Goal: Task Accomplishment & Management: Manage account settings

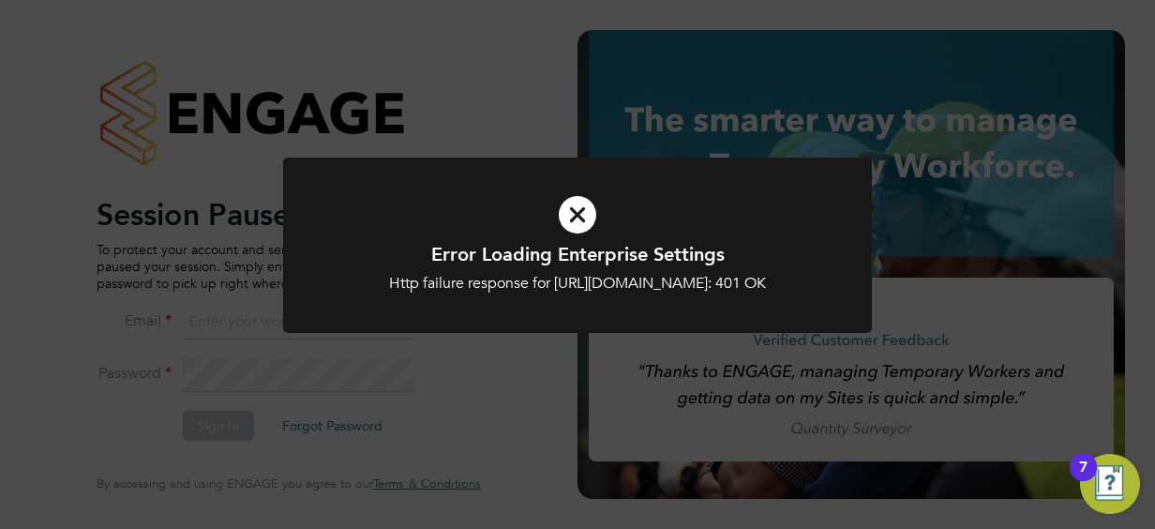
click at [569, 204] on icon at bounding box center [578, 214] width 488 height 73
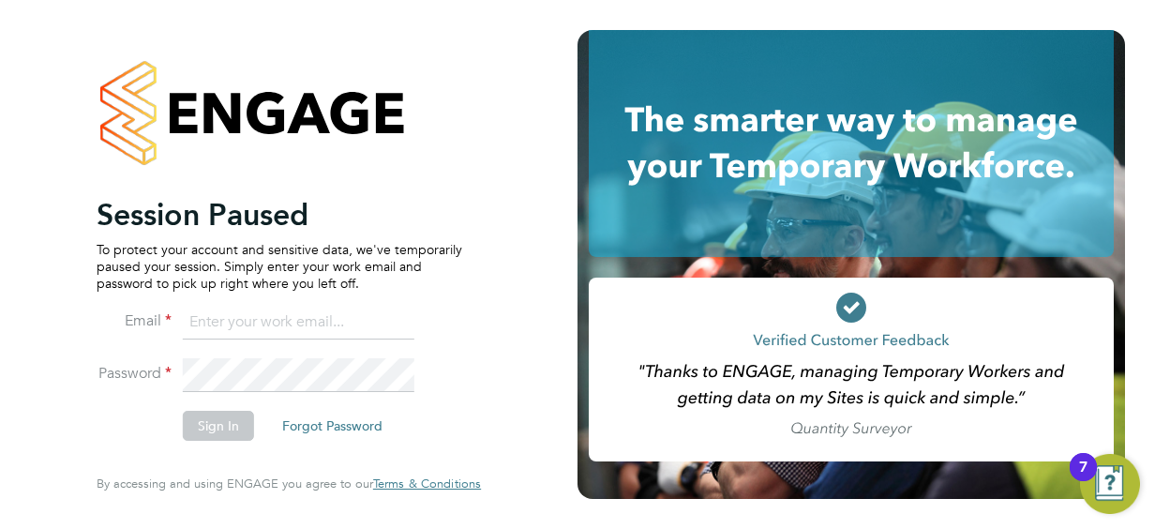
click at [206, 322] on input at bounding box center [299, 323] width 232 height 34
type input "sara.blatcher@apleona.com"
click at [212, 414] on button "Sign In" at bounding box center [218, 426] width 71 height 30
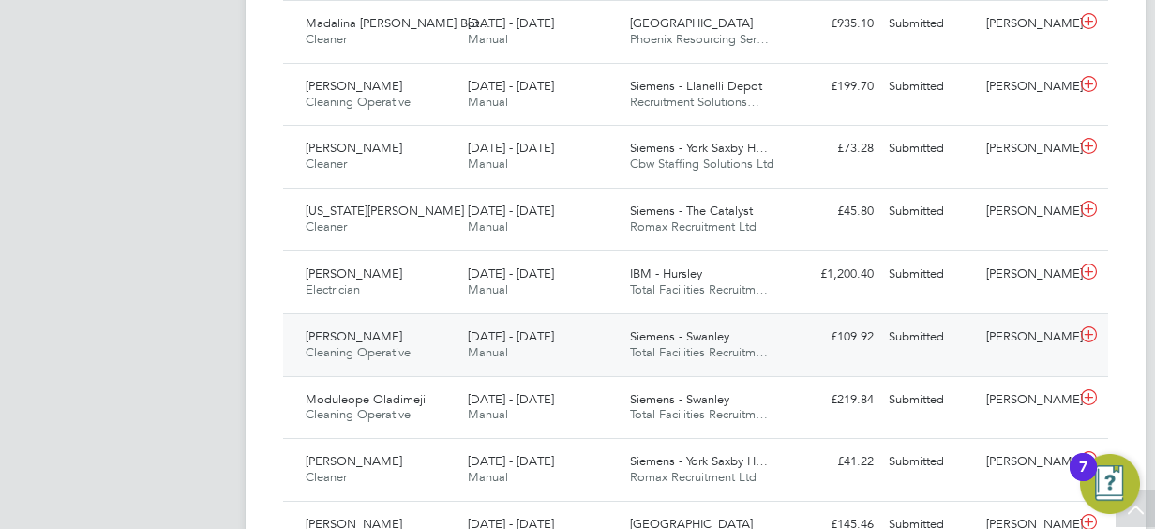
click at [511, 336] on span "[DATE] - [DATE]" at bounding box center [511, 336] width 86 height 16
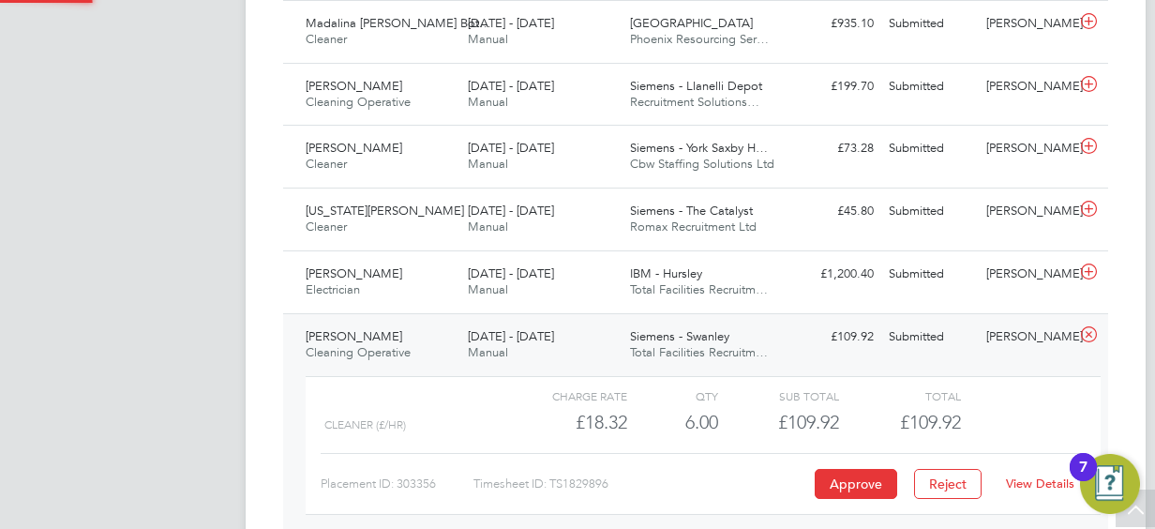
scroll to position [32, 183]
click at [855, 473] on button "Approve" at bounding box center [856, 484] width 83 height 30
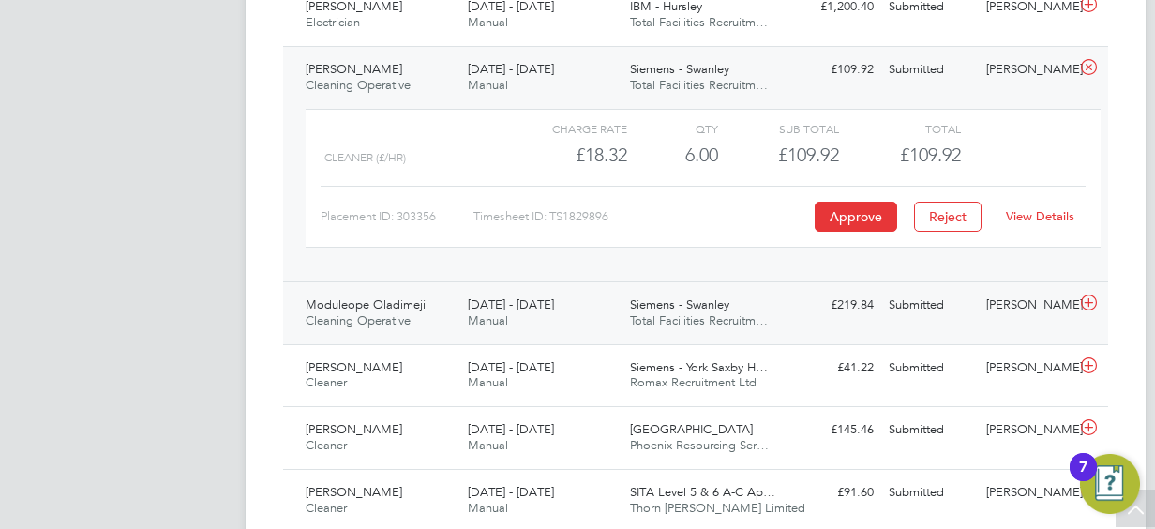
scroll to position [1219, 0]
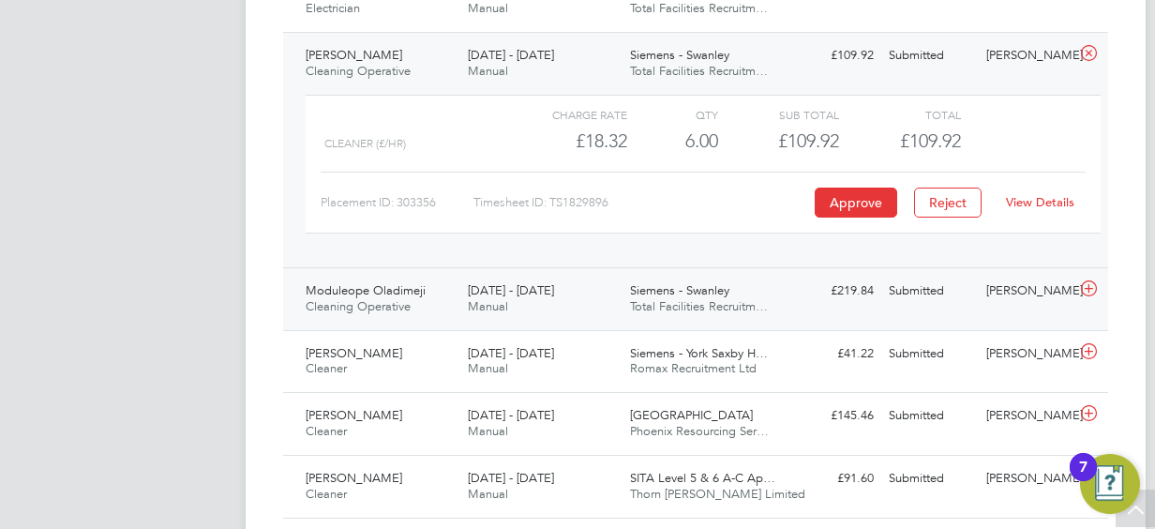
click at [703, 291] on span "Siemens - Swanley" at bounding box center [679, 290] width 99 height 16
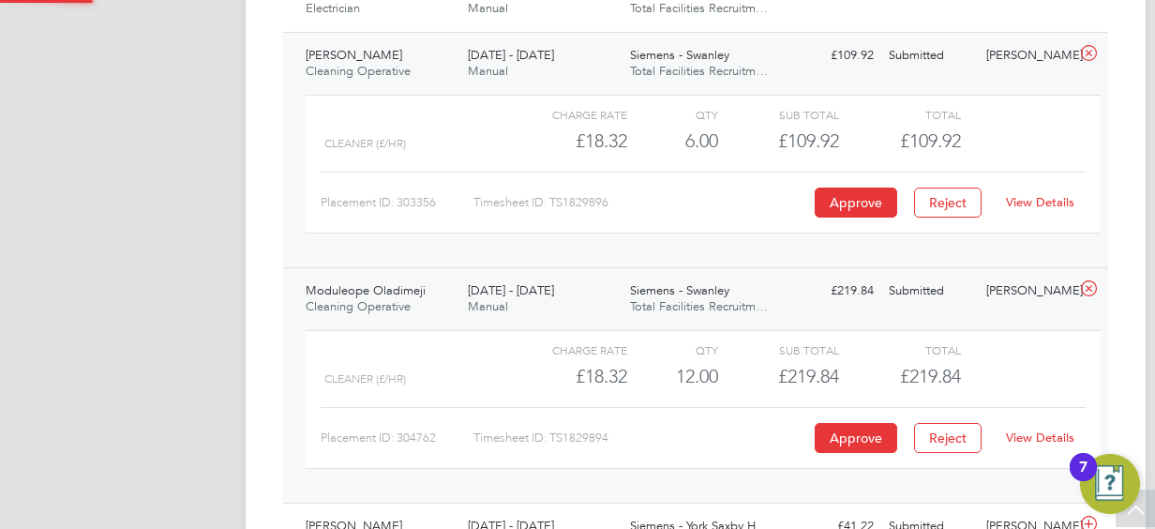
scroll to position [32, 183]
click at [844, 424] on button "Approve" at bounding box center [856, 438] width 83 height 30
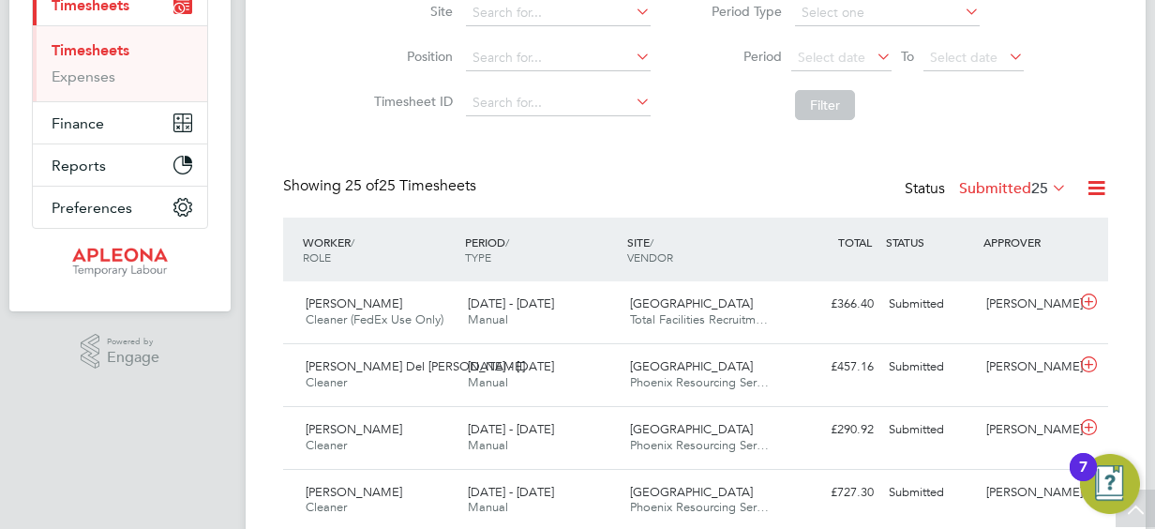
scroll to position [0, 0]
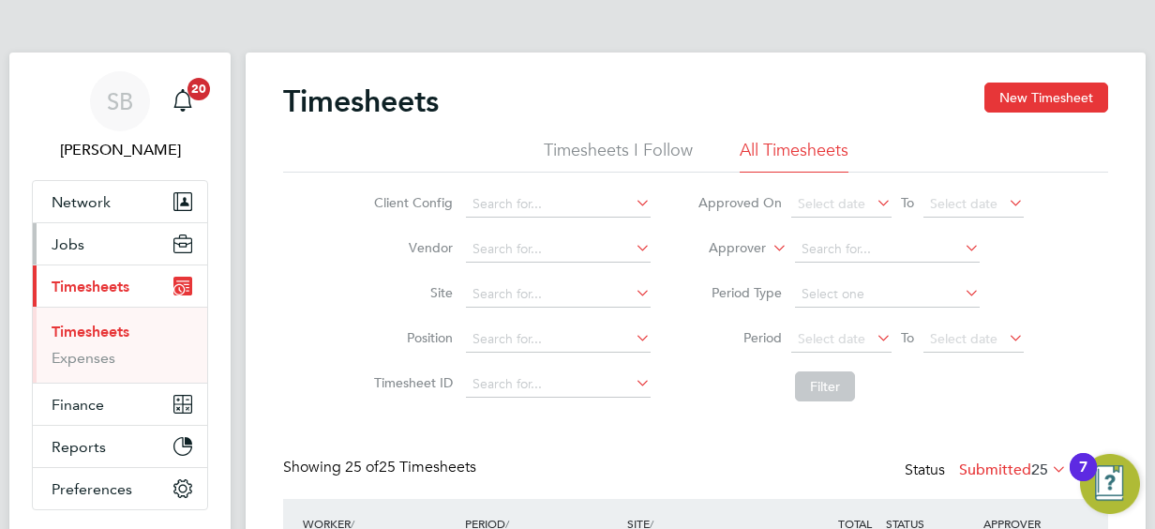
click at [73, 241] on span "Jobs" at bounding box center [68, 244] width 33 height 18
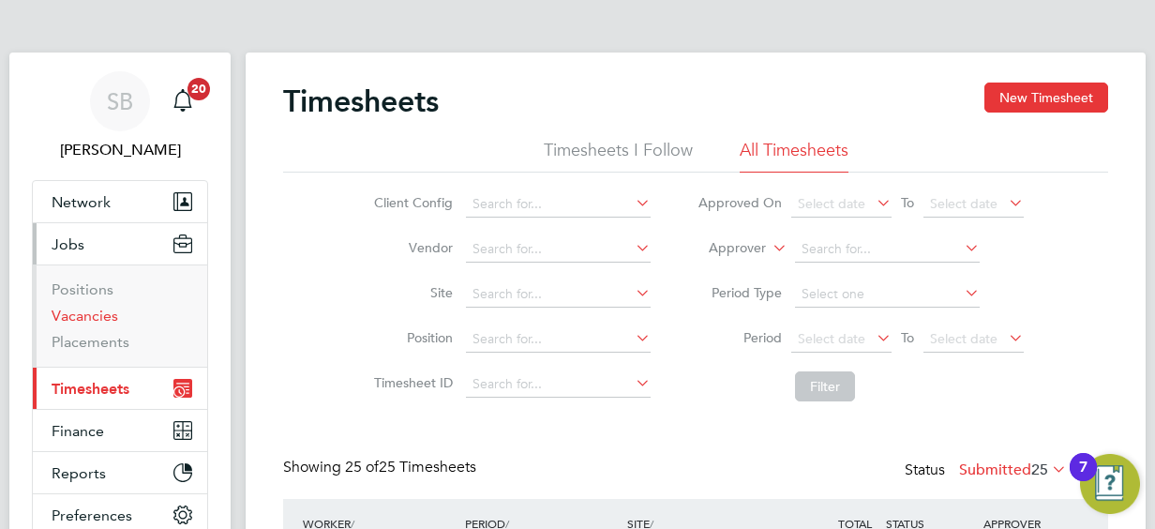
click at [93, 311] on link "Vacancies" at bounding box center [85, 316] width 67 height 18
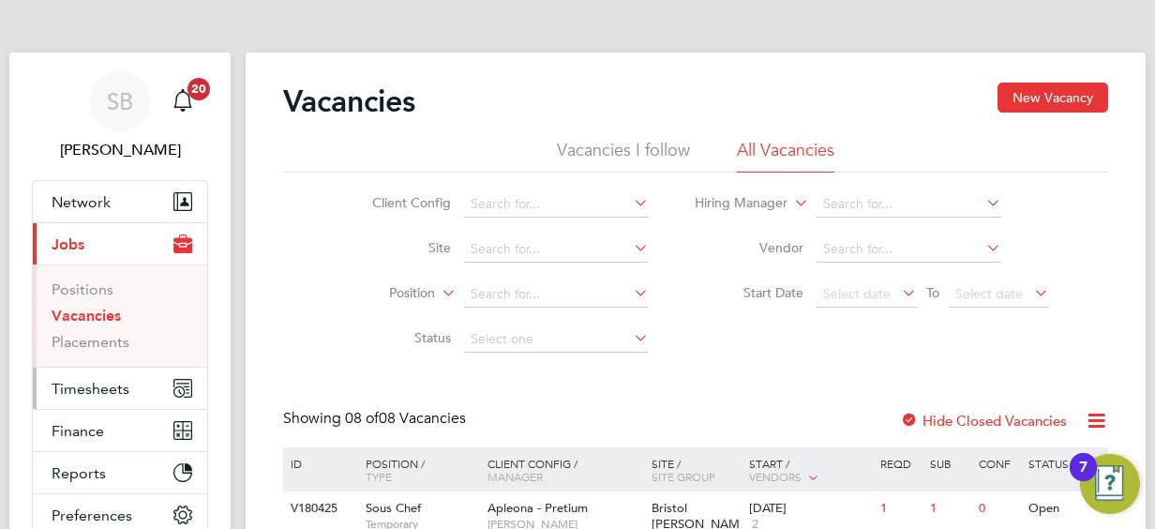
click at [99, 388] on span "Timesheets" at bounding box center [91, 389] width 78 height 18
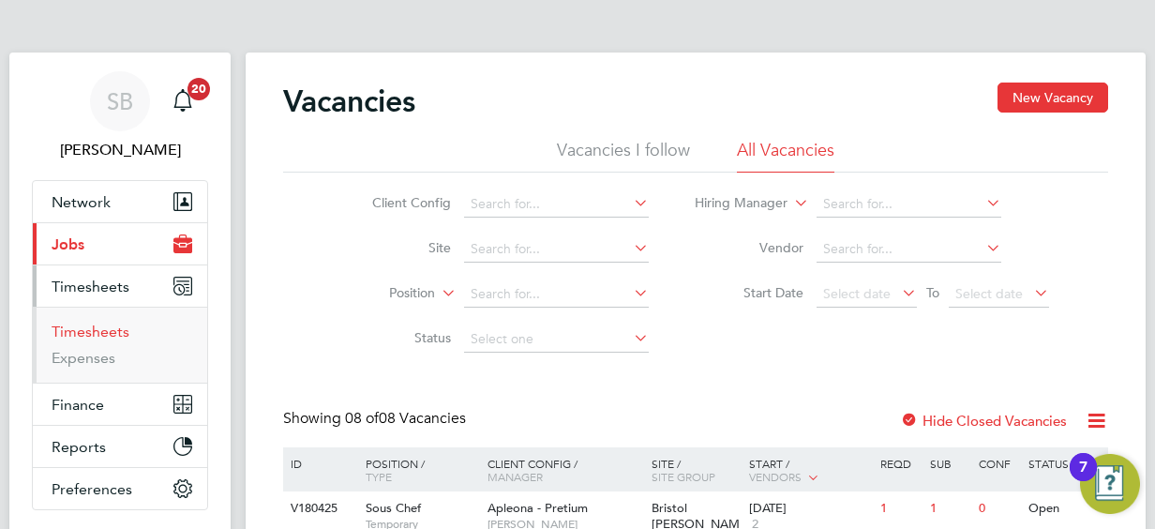
click at [92, 330] on link "Timesheets" at bounding box center [91, 332] width 78 height 18
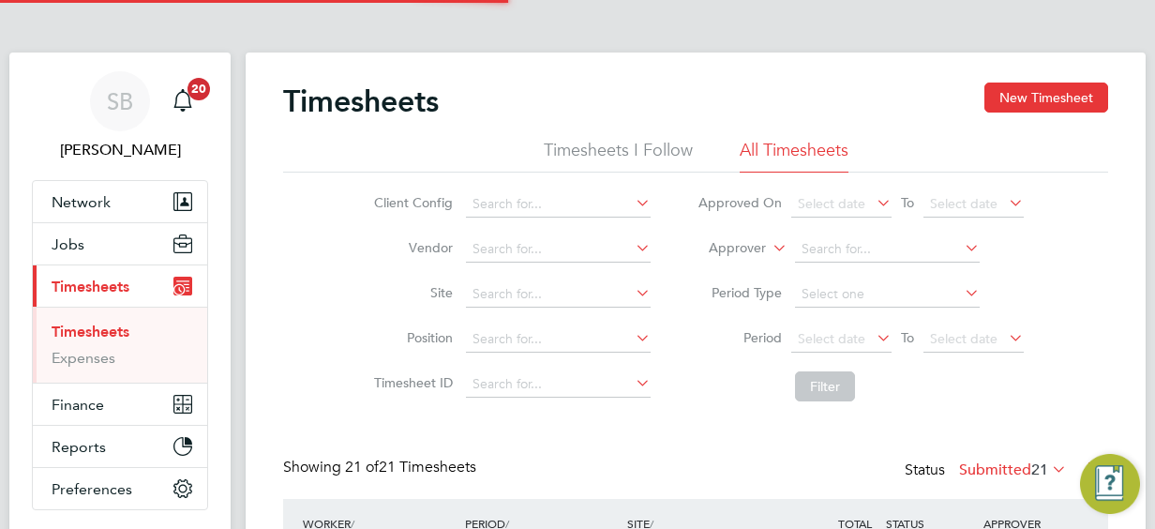
scroll to position [47, 162]
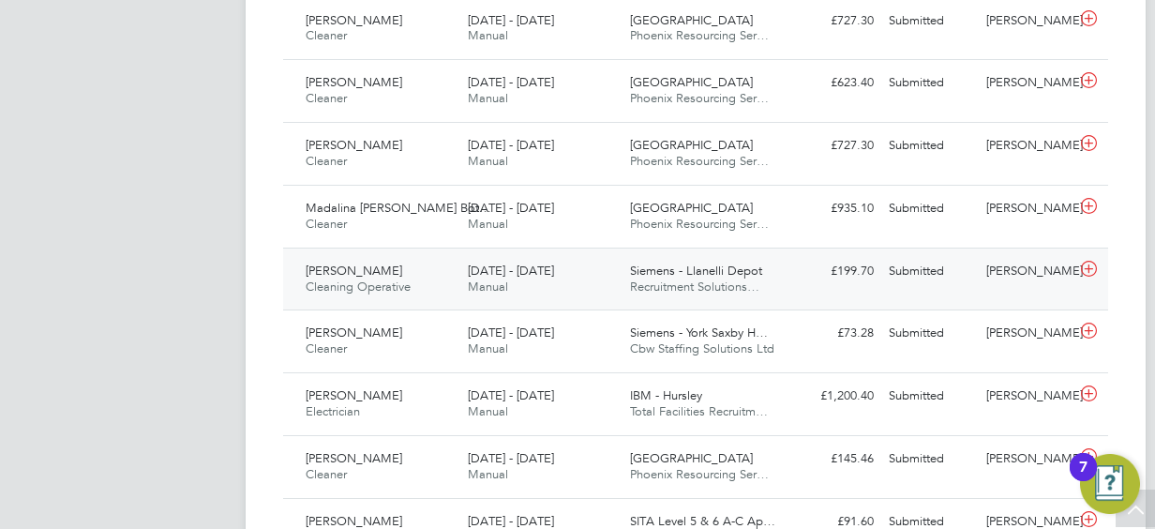
click at [514, 268] on span "[DATE] - [DATE]" at bounding box center [511, 271] width 86 height 16
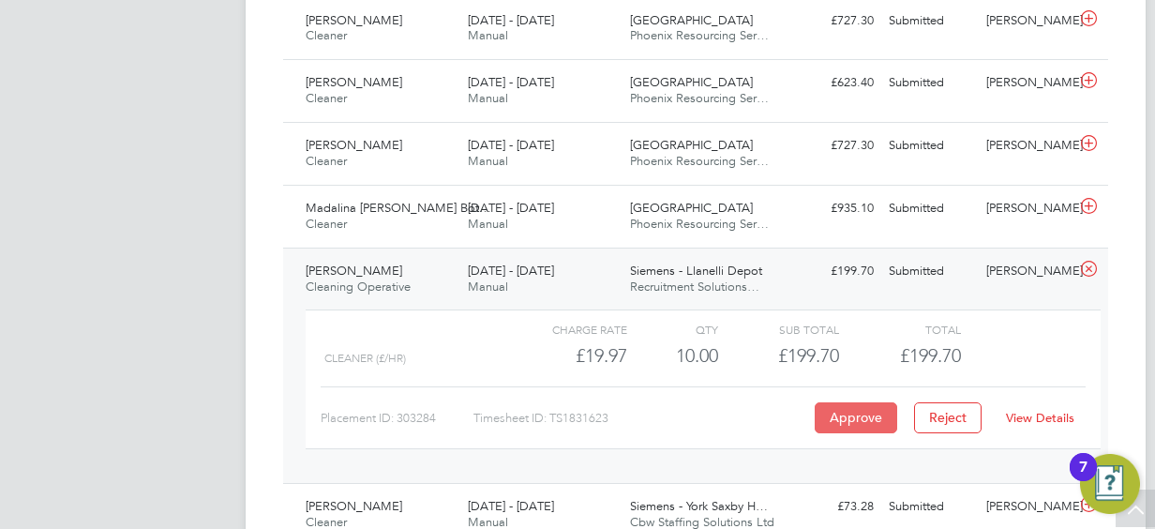
drag, startPoint x: 743, startPoint y: 424, endPoint x: 820, endPoint y: 412, distance: 77.8
click at [743, 424] on div "Timesheet ID: TS1831623" at bounding box center [642, 418] width 337 height 30
click at [861, 406] on button "Approve" at bounding box center [856, 417] width 83 height 30
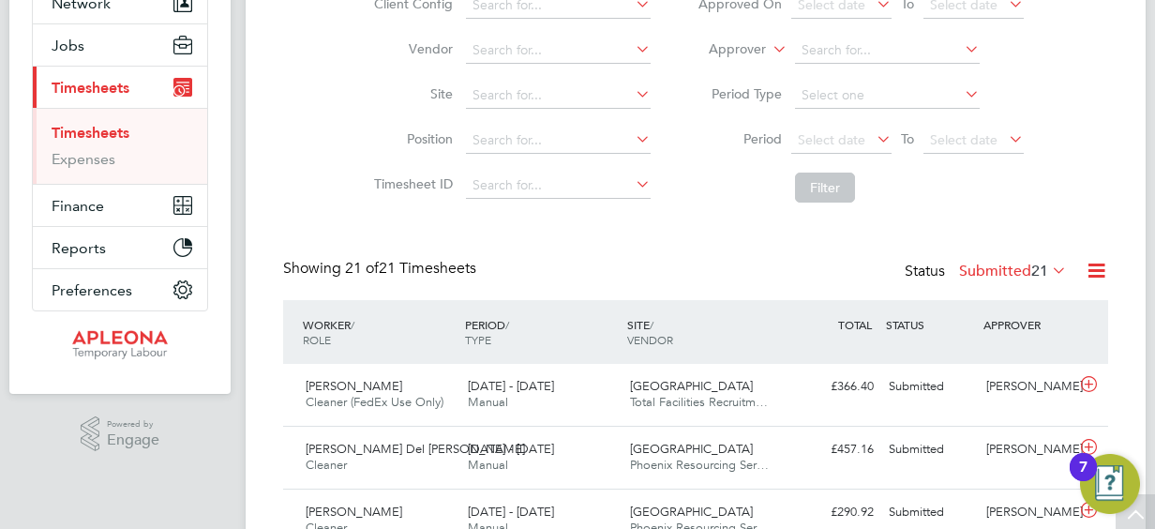
scroll to position [0, 0]
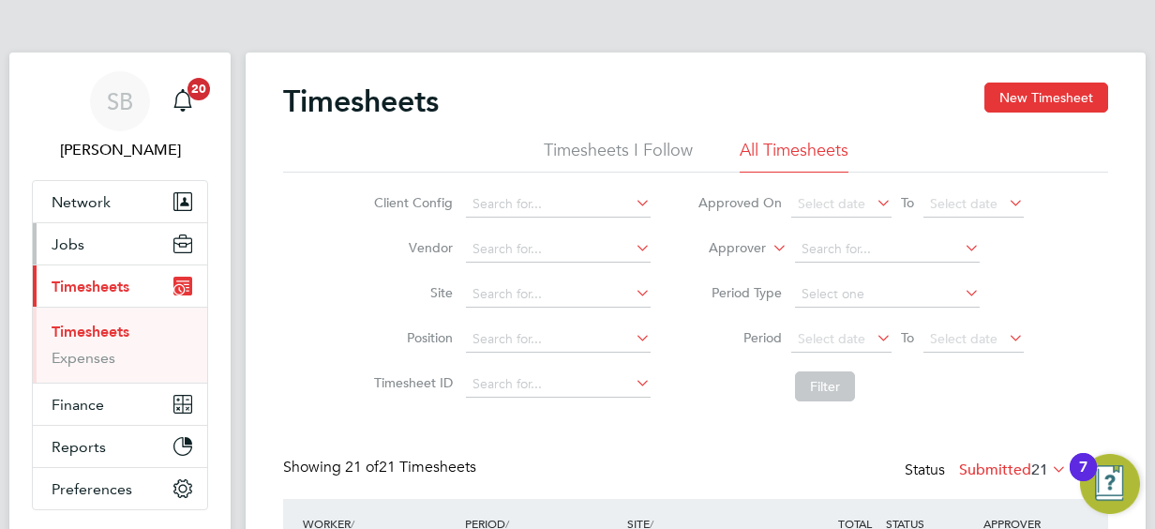
click at [69, 246] on span "Jobs" at bounding box center [68, 244] width 33 height 18
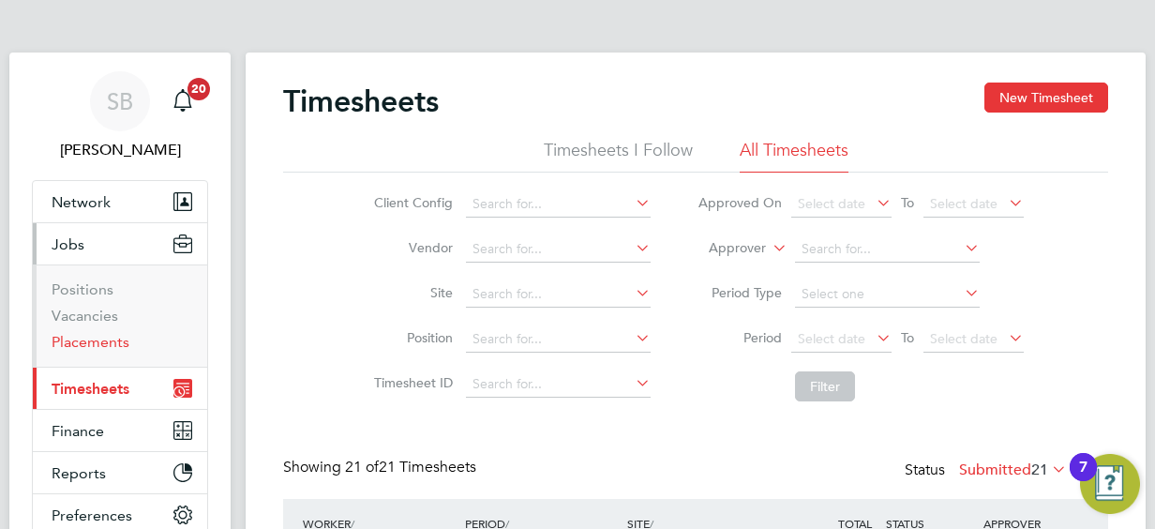
click at [97, 341] on link "Placements" at bounding box center [91, 342] width 78 height 18
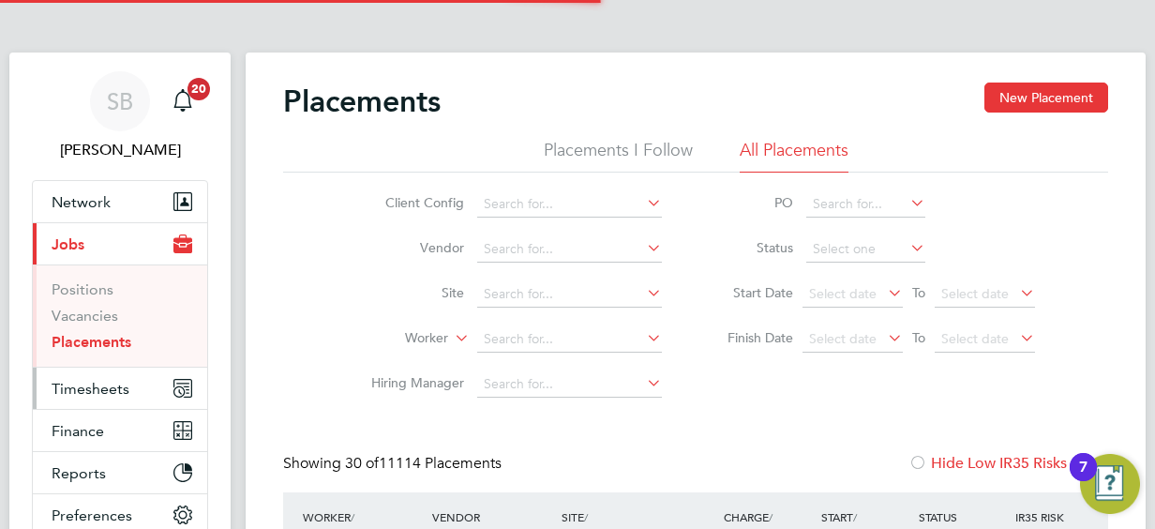
scroll to position [71, 130]
click at [94, 387] on span "Timesheets" at bounding box center [91, 389] width 78 height 18
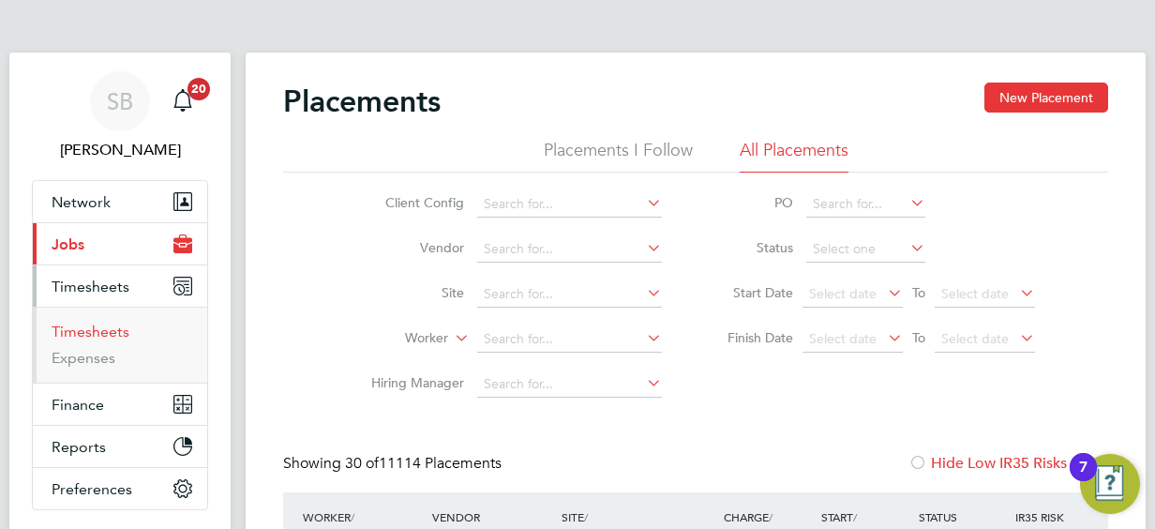
click at [98, 327] on link "Timesheets" at bounding box center [91, 332] width 78 height 18
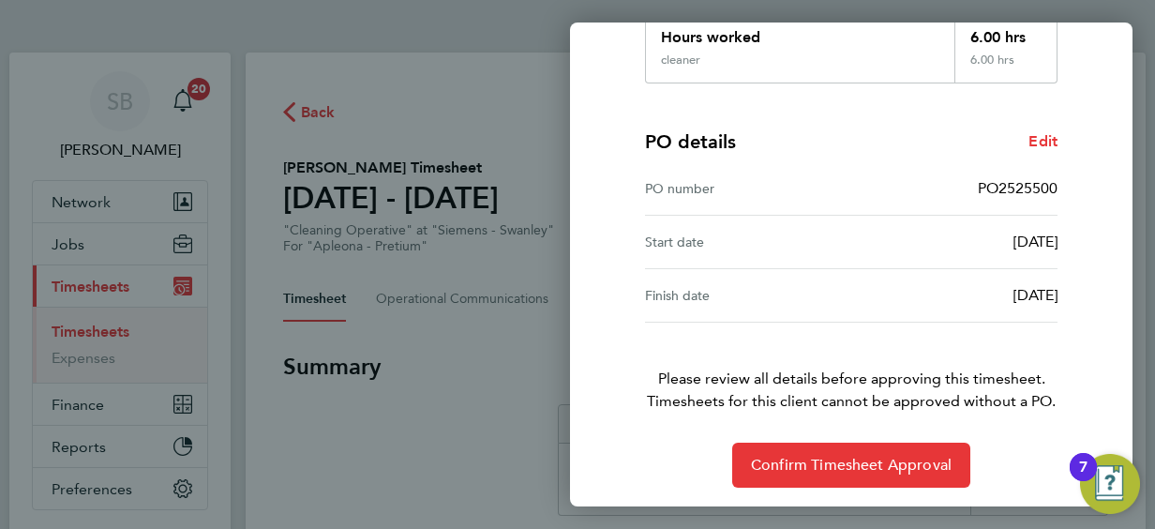
scroll to position [368, 0]
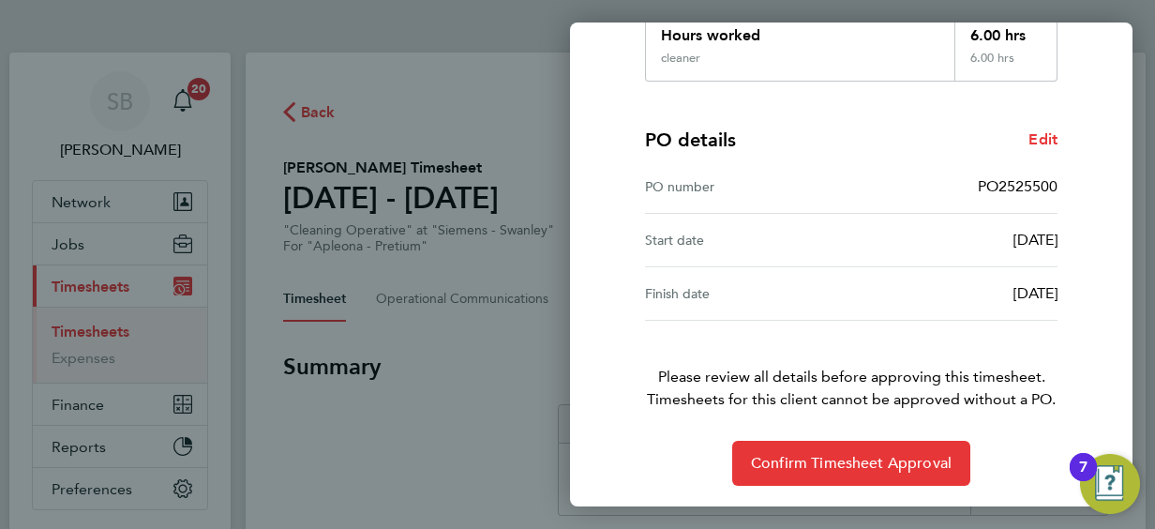
click at [688, 235] on div "Start date" at bounding box center [748, 240] width 206 height 23
click at [1043, 136] on span "Edit" at bounding box center [1043, 139] width 29 height 18
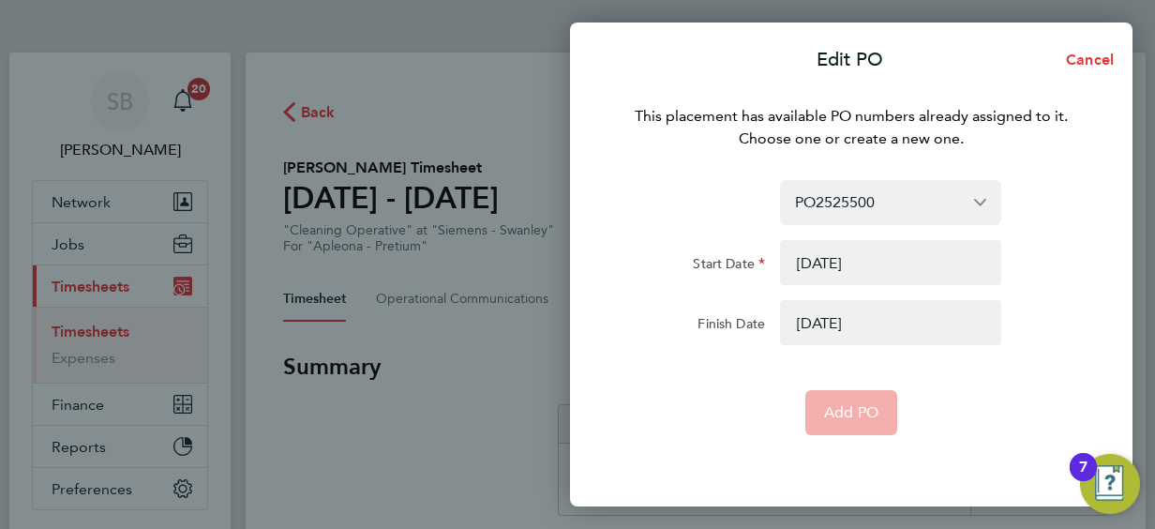
click at [858, 263] on button "button" at bounding box center [890, 262] width 221 height 45
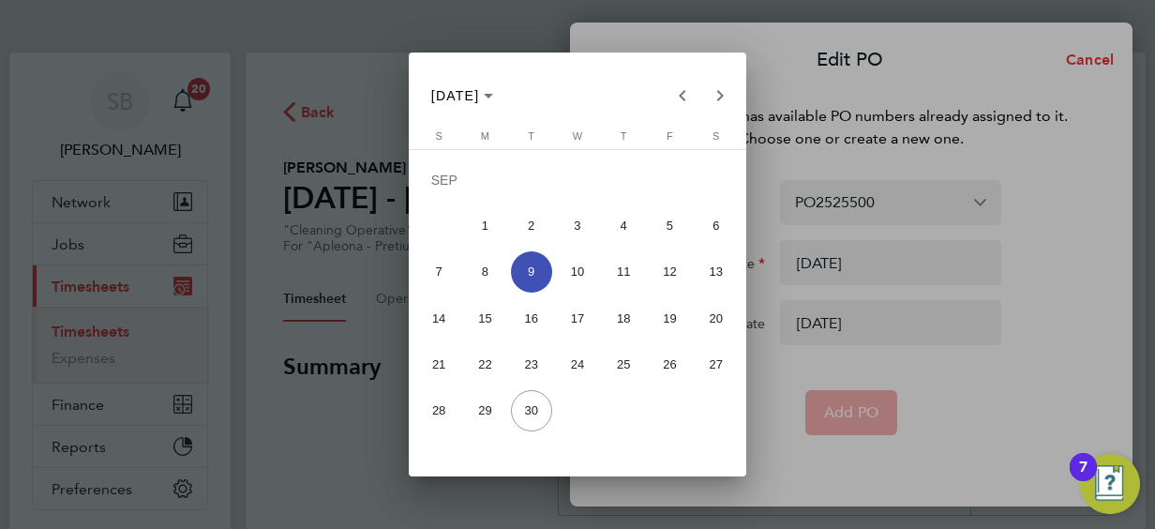
click at [723, 314] on span "20" at bounding box center [716, 317] width 41 height 41
type input "[DATE]"
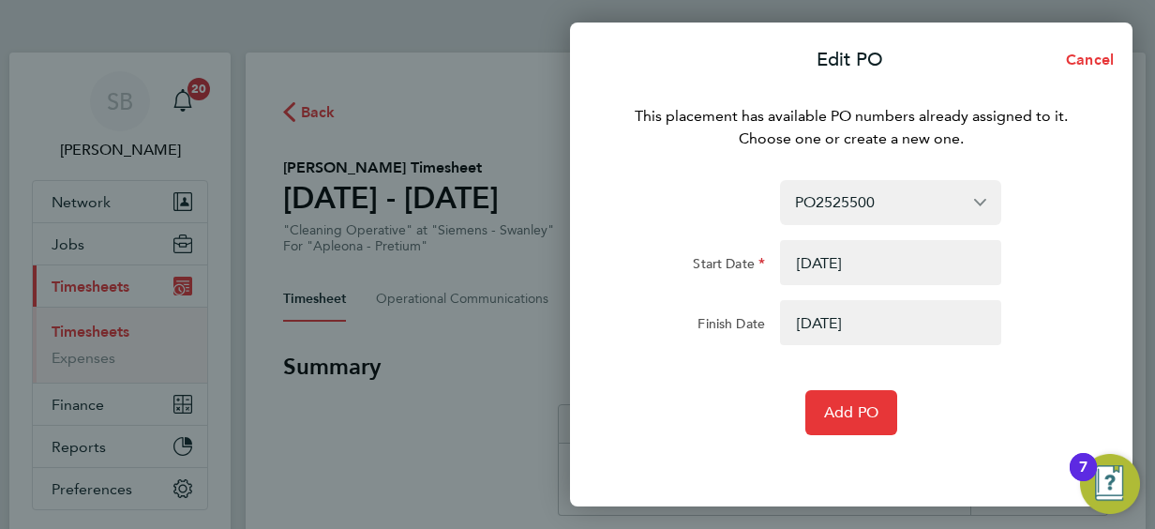
click at [869, 318] on button "button" at bounding box center [890, 322] width 221 height 45
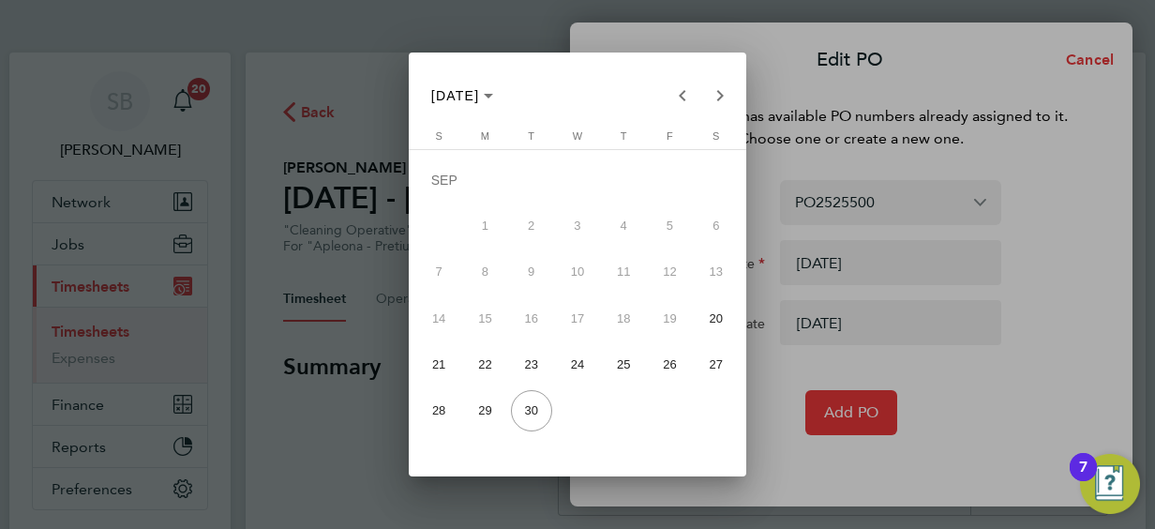
click at [670, 363] on span "26" at bounding box center [669, 363] width 41 height 41
type input "[DATE]"
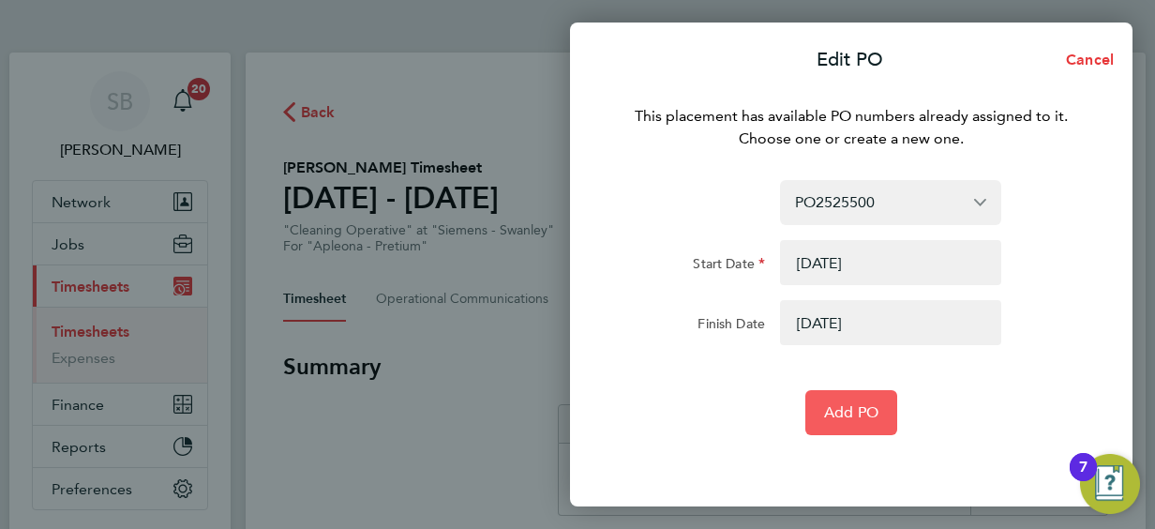
click at [852, 407] on span "Add PO" at bounding box center [851, 412] width 54 height 19
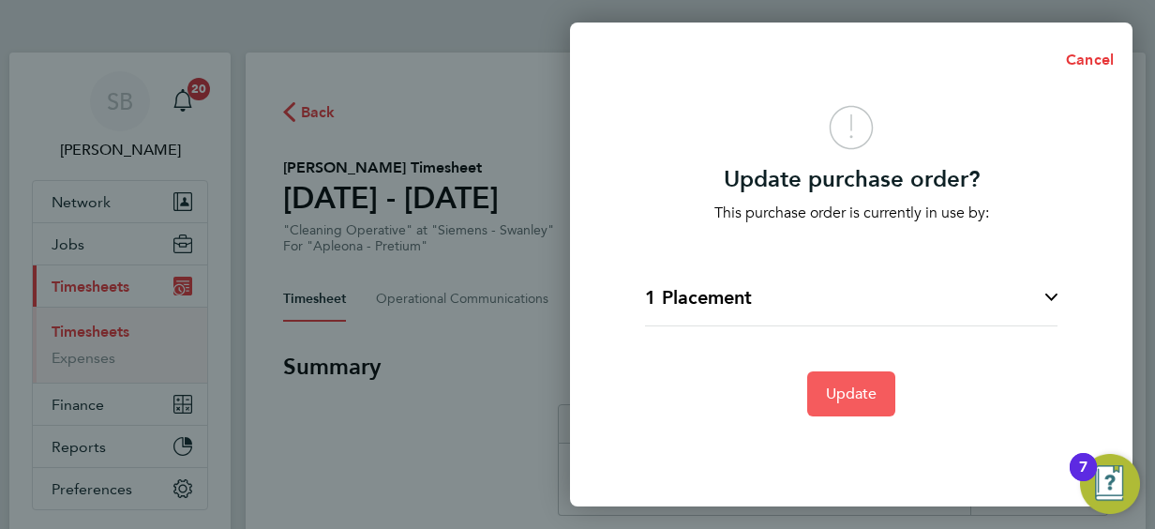
click at [853, 386] on span "Update" at bounding box center [852, 393] width 52 height 19
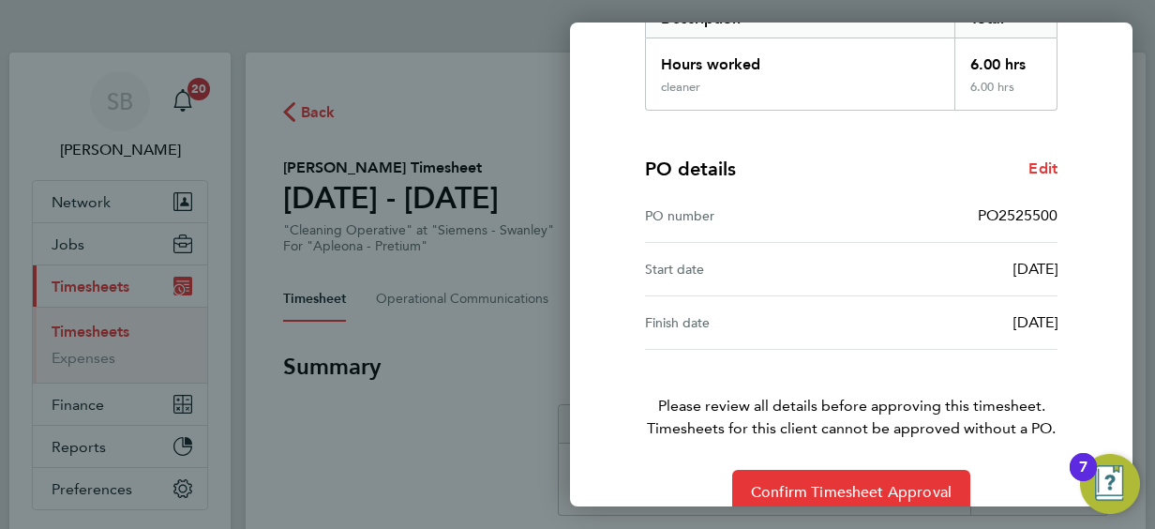
scroll to position [368, 0]
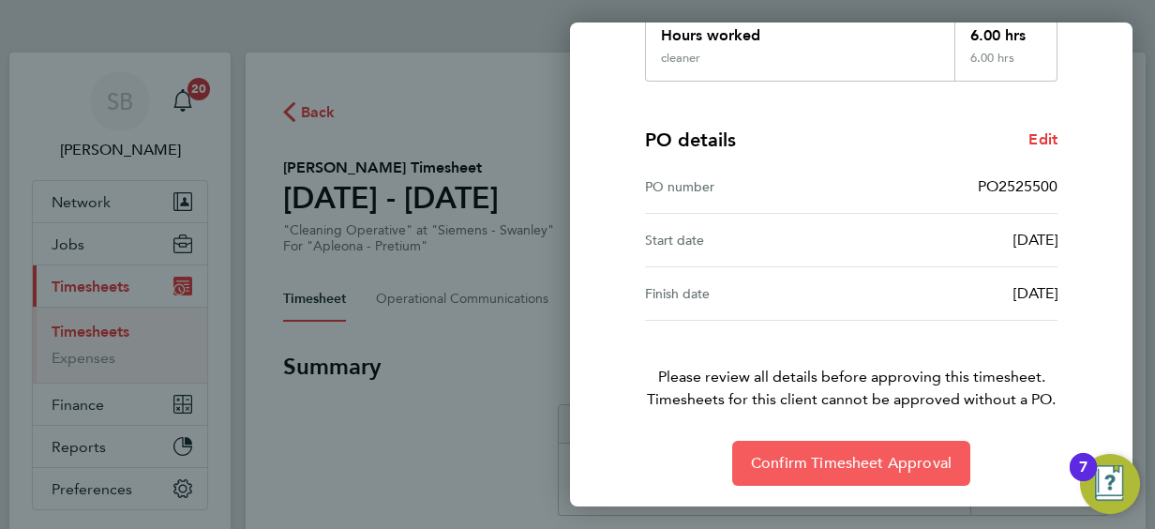
click at [861, 458] on span "Confirm Timesheet Approval" at bounding box center [851, 463] width 201 height 19
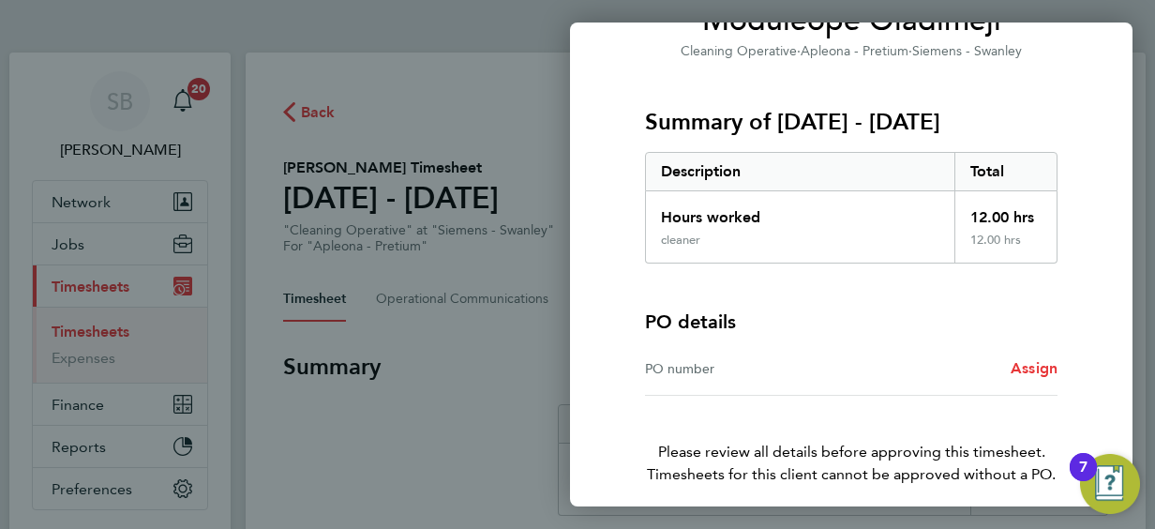
scroll to position [188, 0]
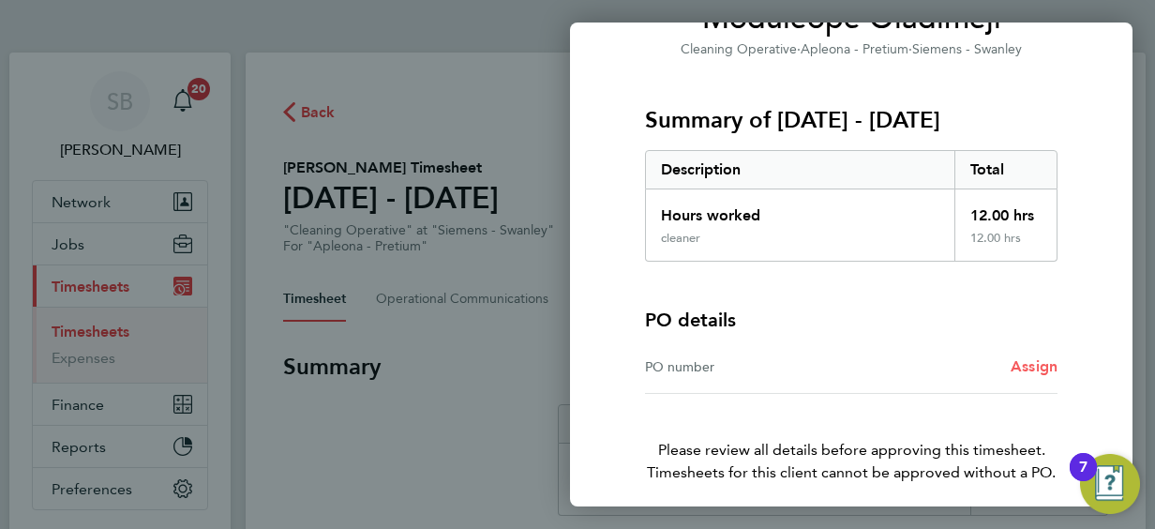
click at [1033, 368] on span "Assign" at bounding box center [1034, 366] width 47 height 18
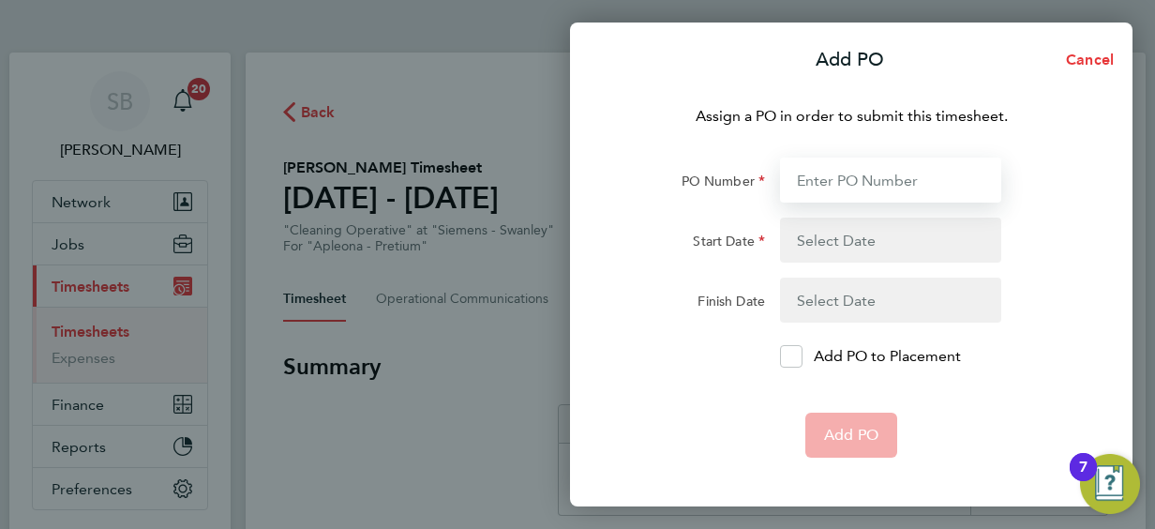
click at [800, 178] on input "PO Number" at bounding box center [890, 180] width 221 height 45
click at [812, 171] on input "PO Number" at bounding box center [890, 180] width 221 height 45
paste input "PO2526983"
type input "PO2526983"
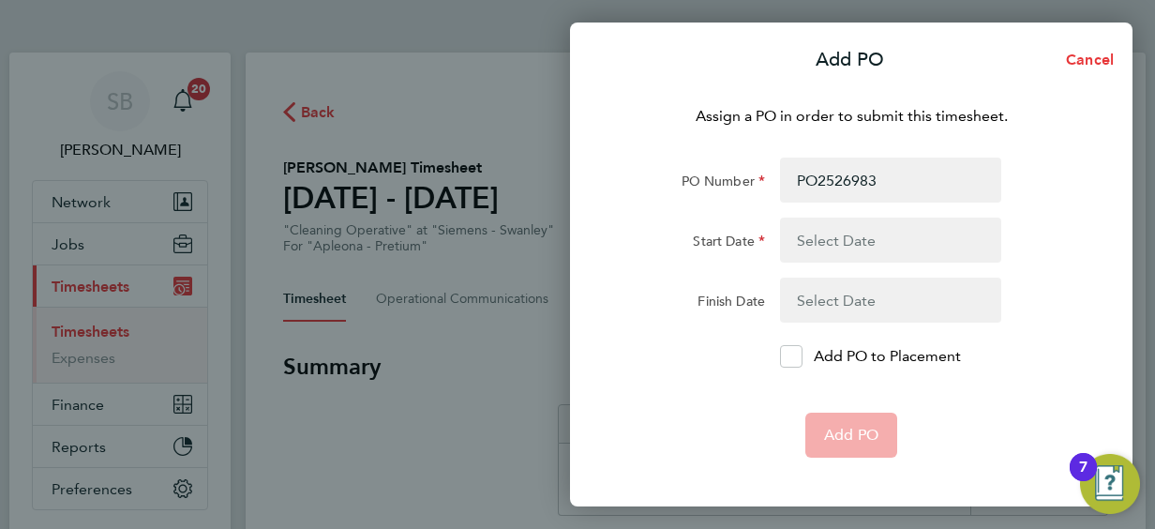
click at [808, 238] on button "button" at bounding box center [890, 240] width 221 height 45
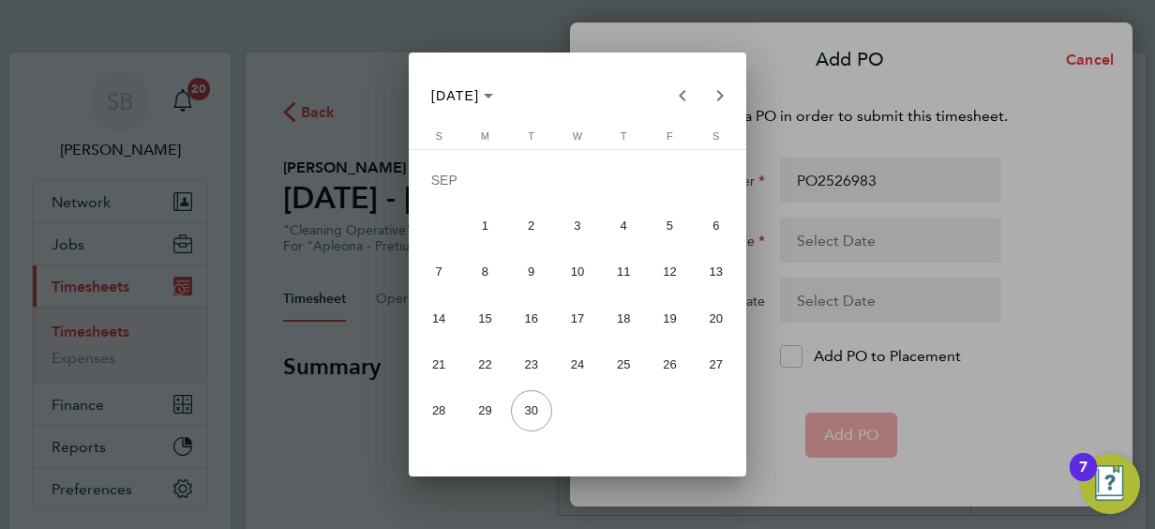
click at [716, 313] on span "20" at bounding box center [716, 317] width 41 height 41
type input "[DATE]"
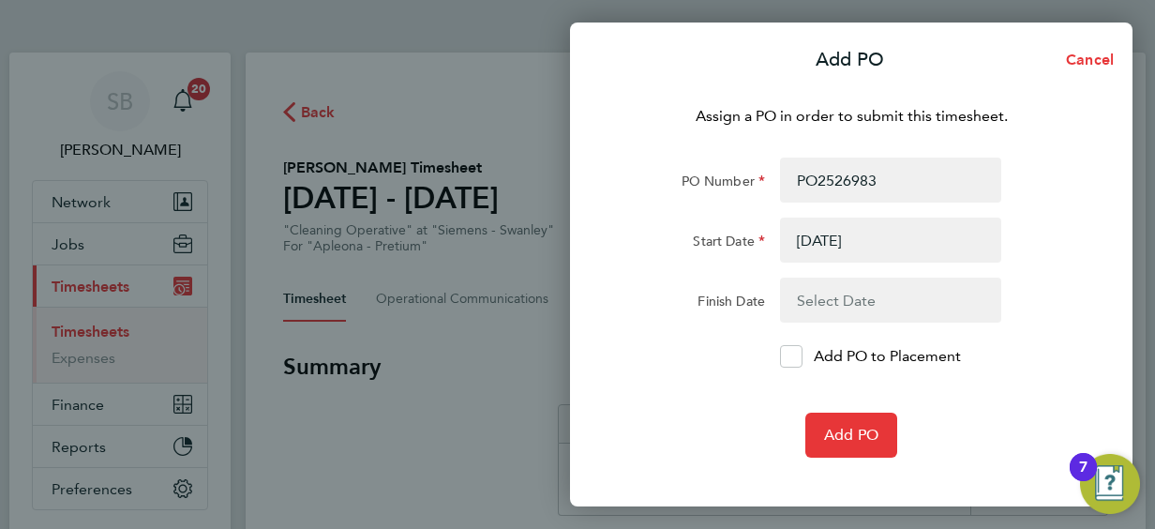
click at [808, 295] on button "button" at bounding box center [890, 300] width 221 height 45
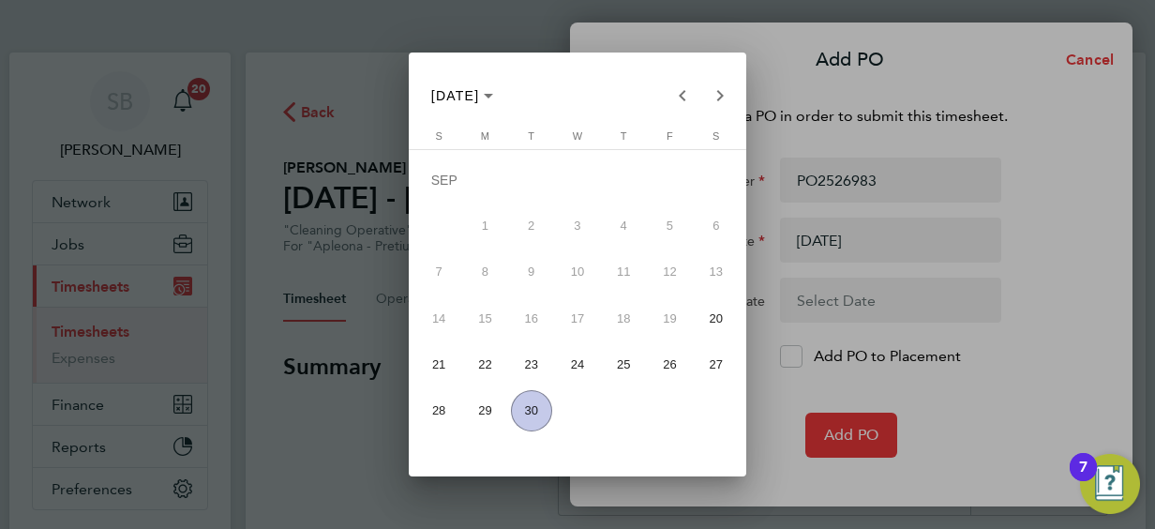
click at [668, 362] on span "26" at bounding box center [669, 363] width 41 height 41
type input "[DATE]"
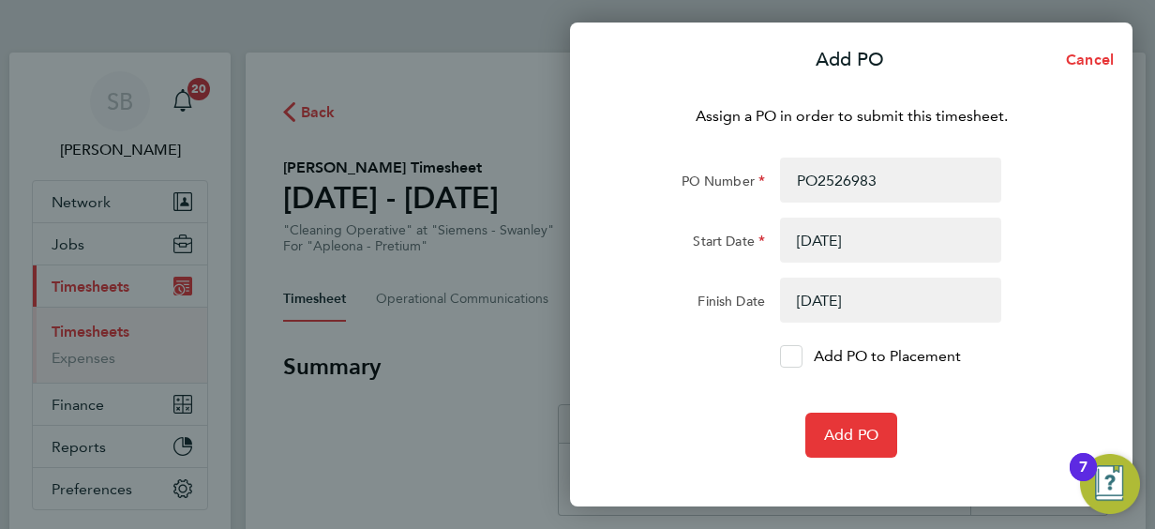
click at [792, 354] on icon at bounding box center [792, 357] width 14 height 12
click at [798, 356] on input "Add PO to Placement" at bounding box center [798, 356] width 0 height 0
click at [835, 431] on span "Add PO" at bounding box center [851, 435] width 54 height 19
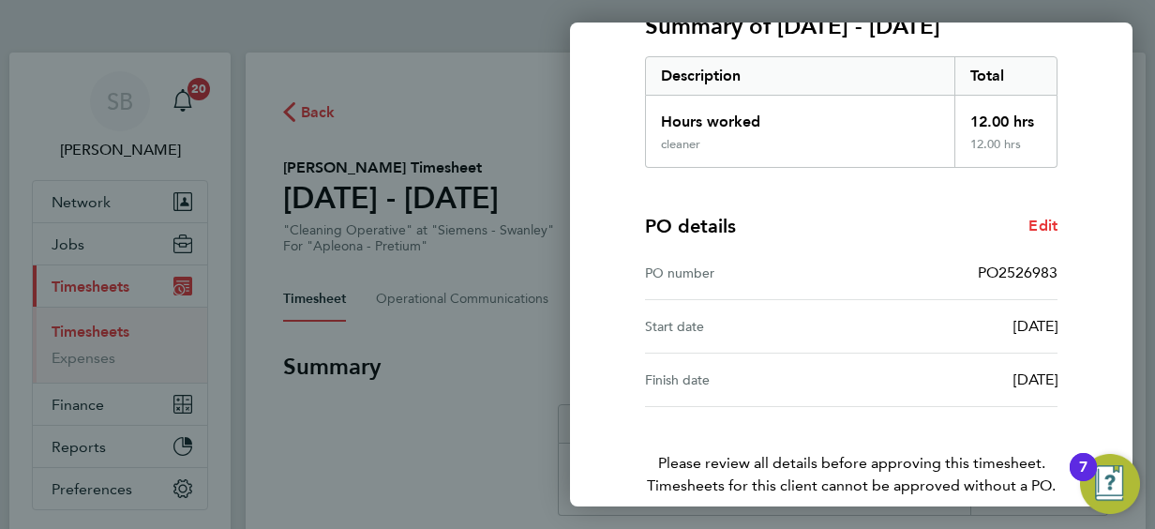
scroll to position [368, 0]
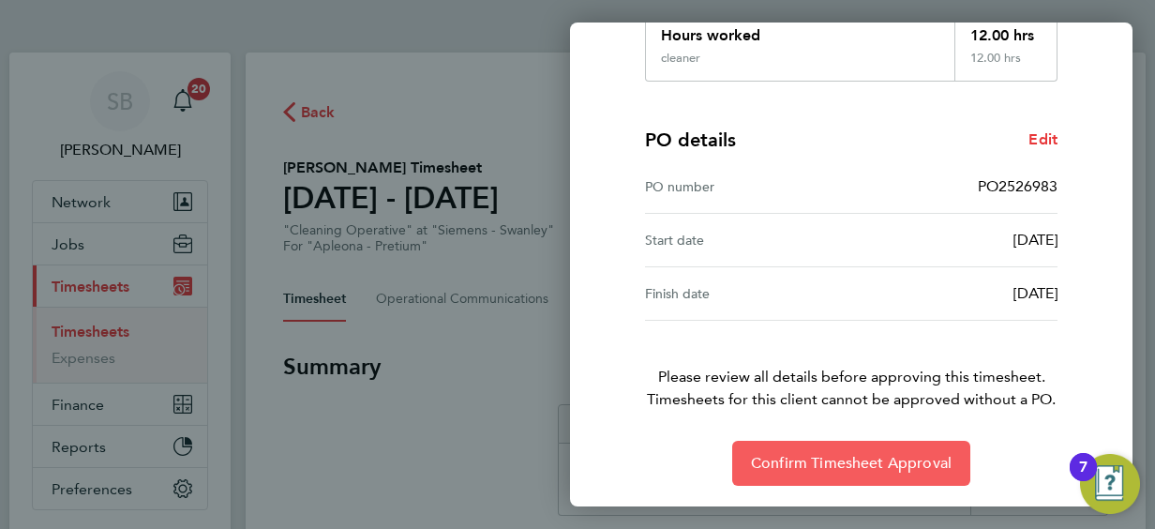
click at [863, 450] on button "Confirm Timesheet Approval" at bounding box center [851, 463] width 238 height 45
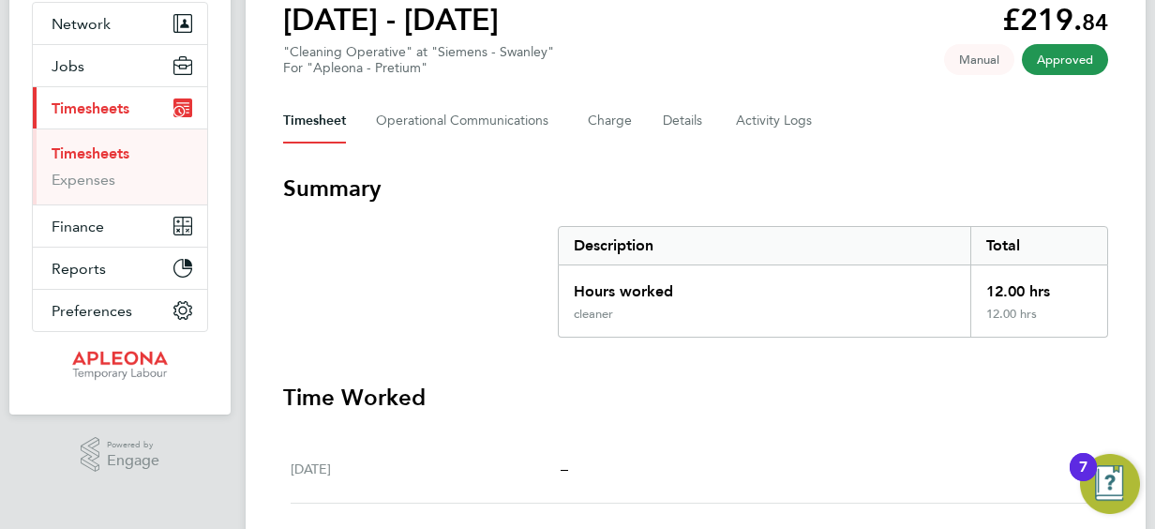
scroll to position [188, 0]
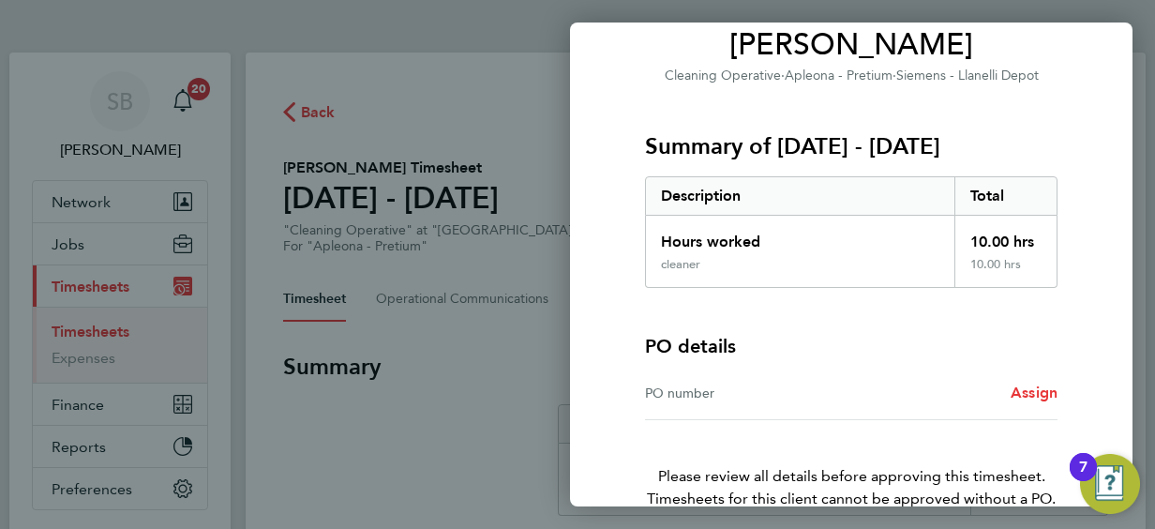
scroll to position [188, 0]
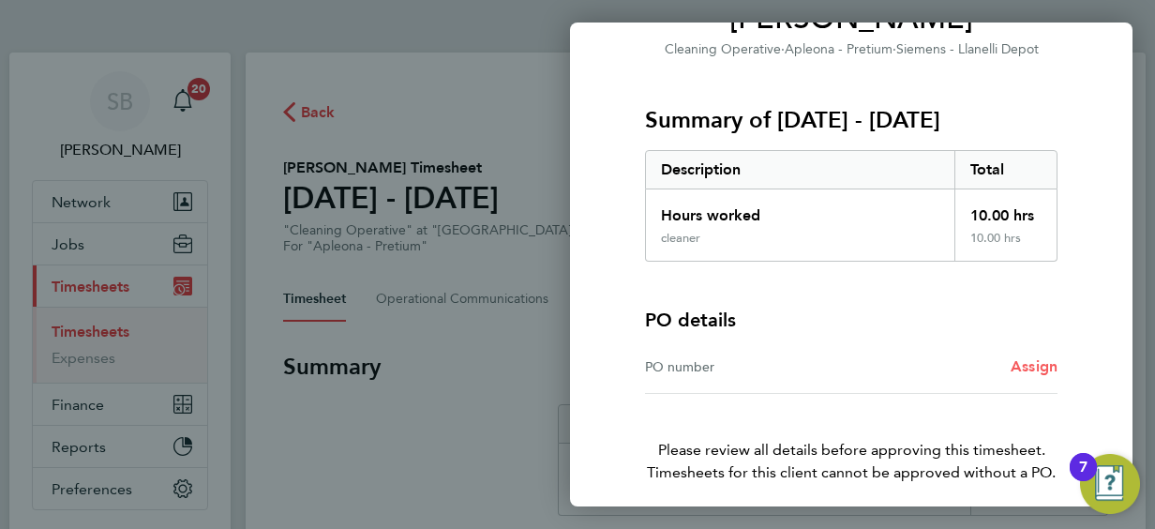
click at [1032, 364] on span "Assign" at bounding box center [1034, 366] width 47 height 18
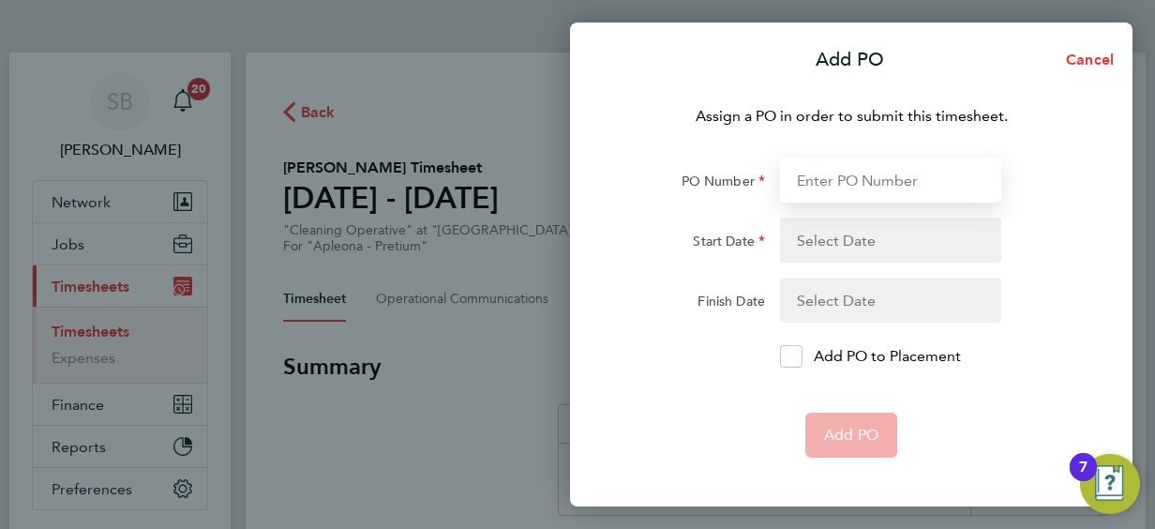
click at [805, 177] on input "PO Number" at bounding box center [890, 180] width 221 height 45
click at [804, 173] on input "PO Number" at bounding box center [890, 180] width 221 height 45
paste input "PO2525745"
type input "PO2525745"
type input "[DATE]"
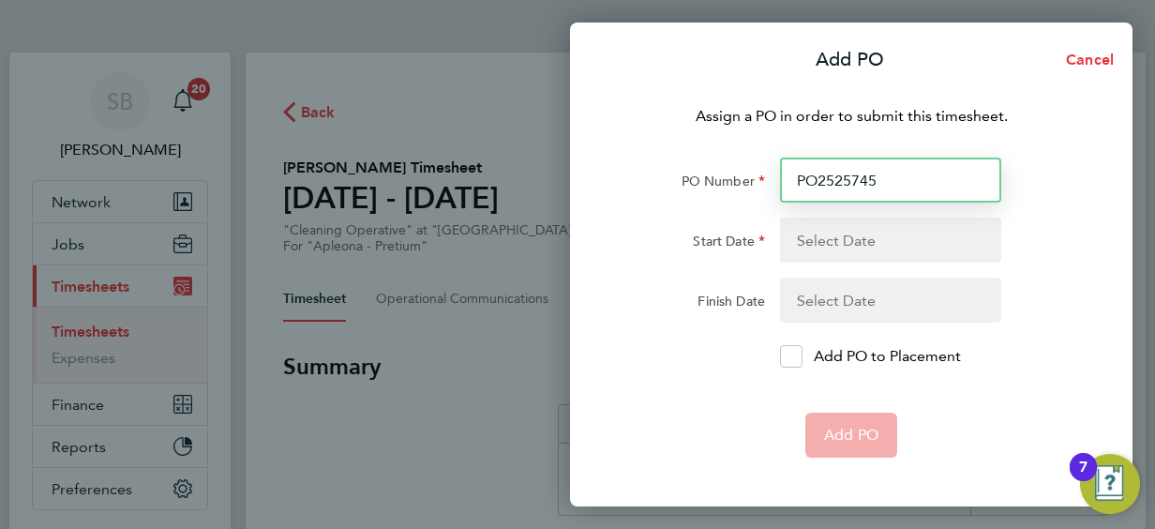
type input "[DATE]"
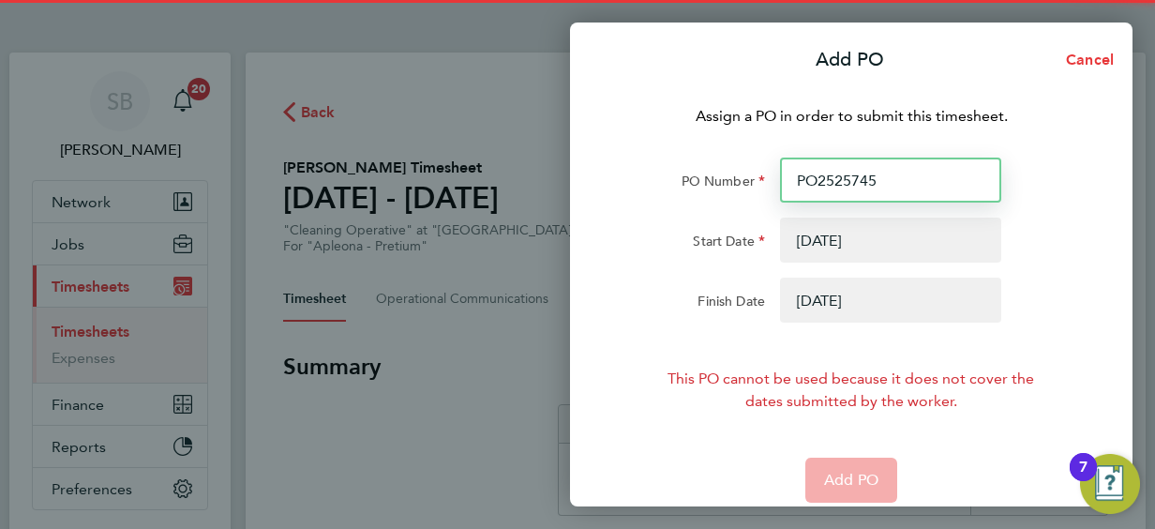
type input "PO2525745"
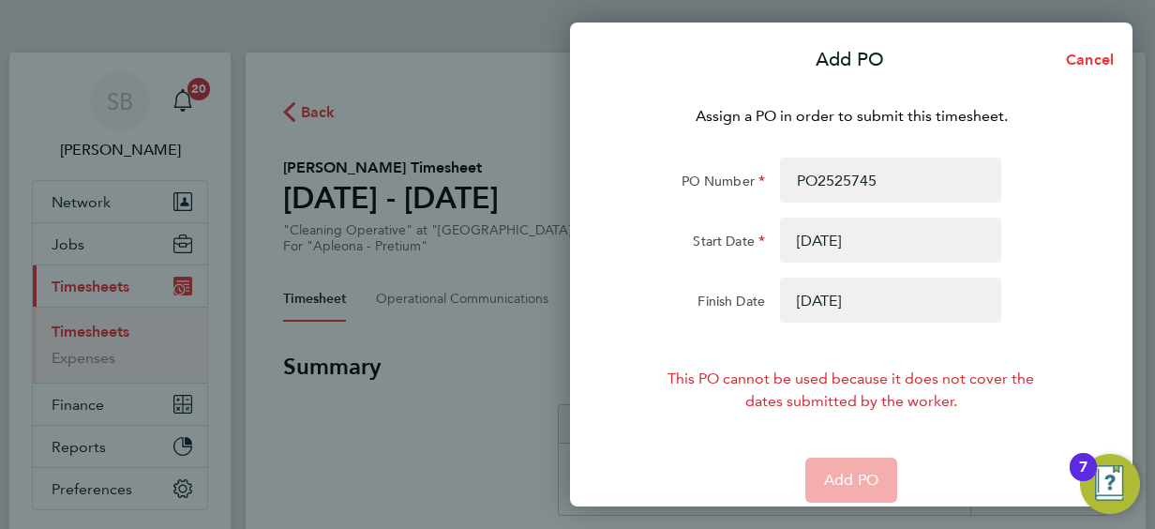
click at [812, 235] on button "button" at bounding box center [890, 240] width 221 height 45
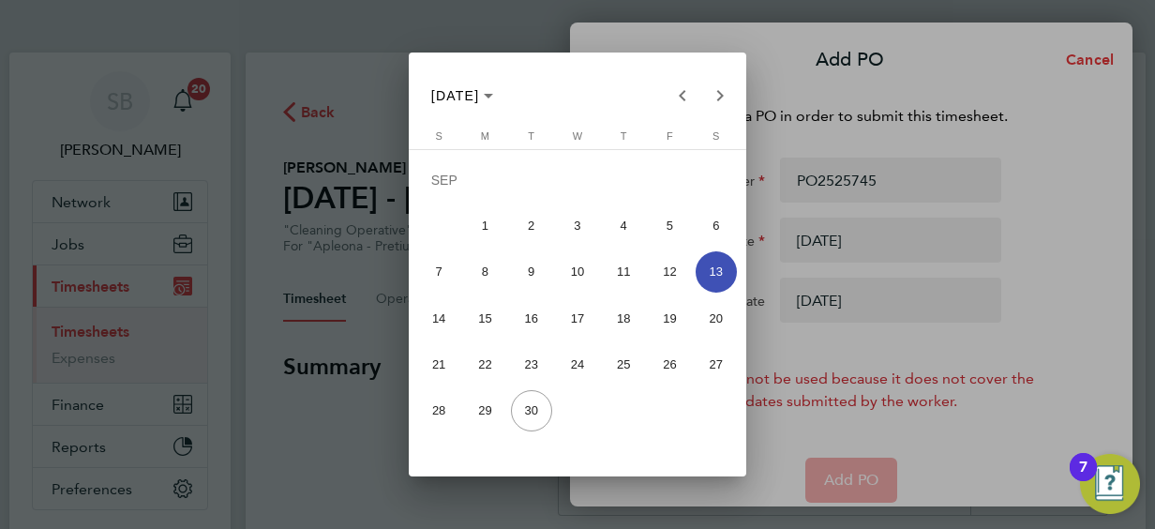
click at [714, 317] on span "20" at bounding box center [716, 317] width 41 height 41
type input "[DATE]"
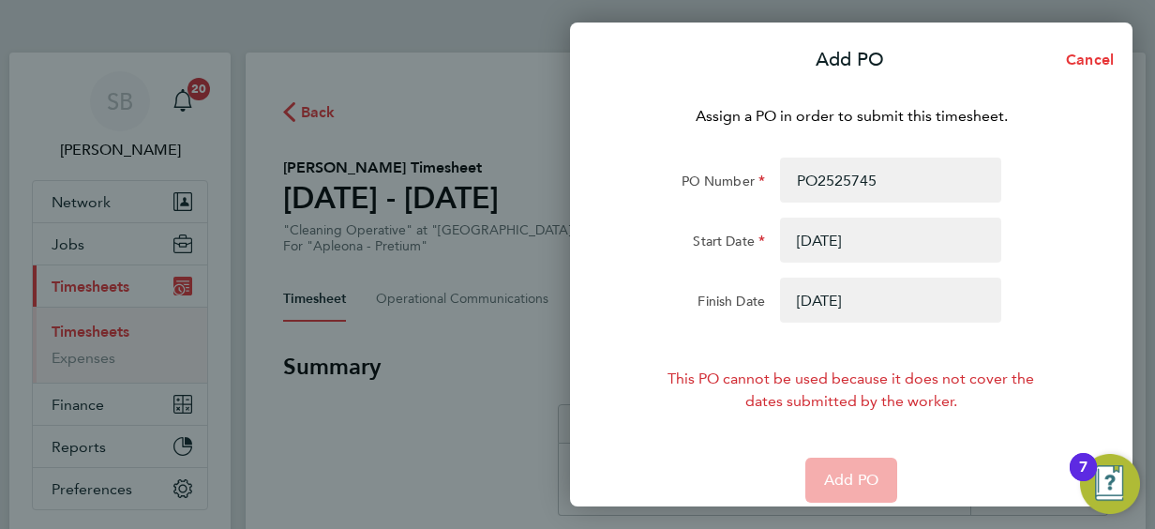
click at [838, 294] on button "button" at bounding box center [890, 300] width 221 height 45
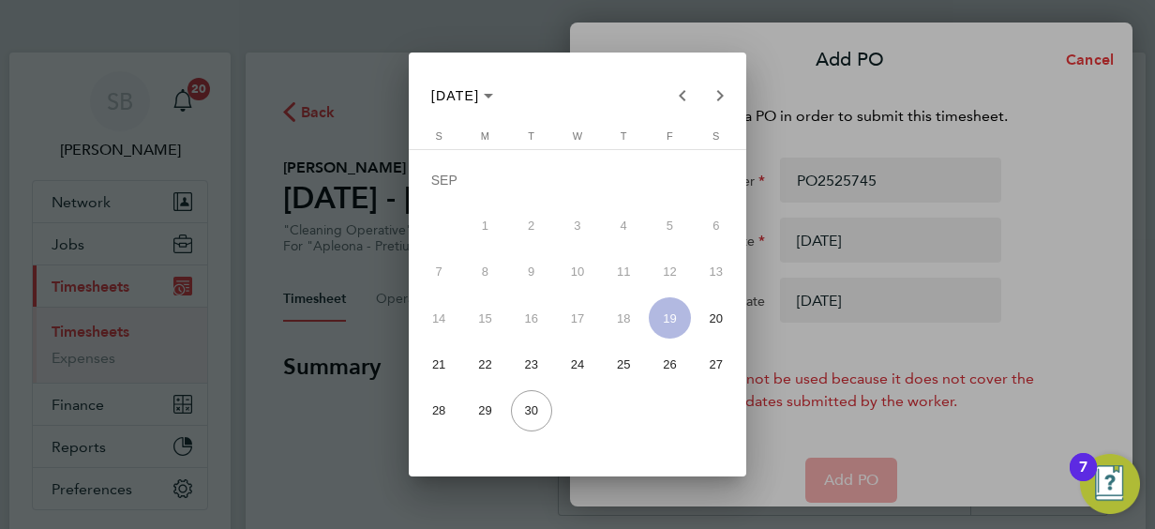
click at [670, 359] on span "26" at bounding box center [669, 363] width 41 height 41
type input "[DATE]"
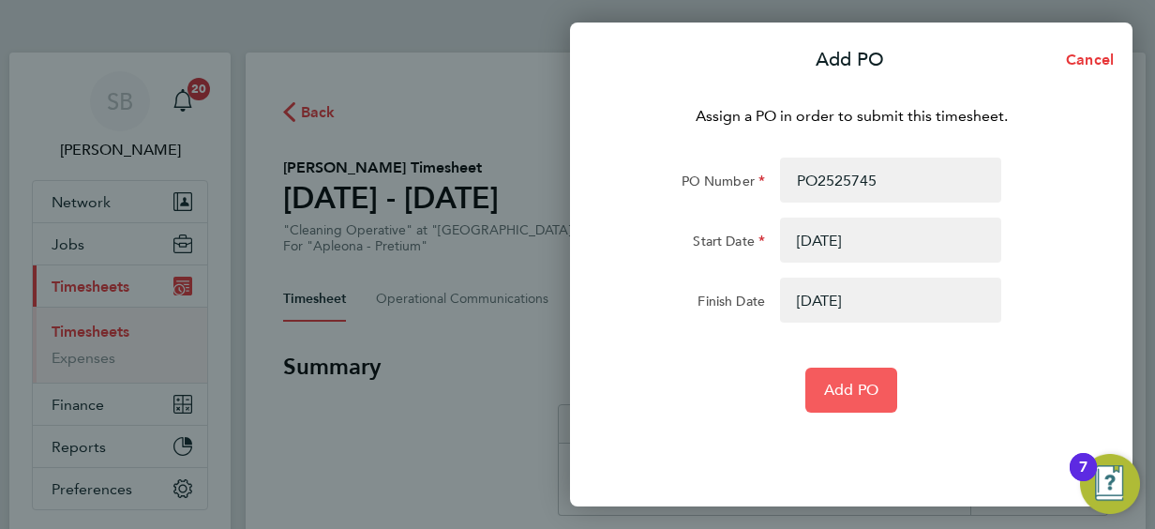
click at [842, 385] on span "Add PO" at bounding box center [851, 390] width 54 height 19
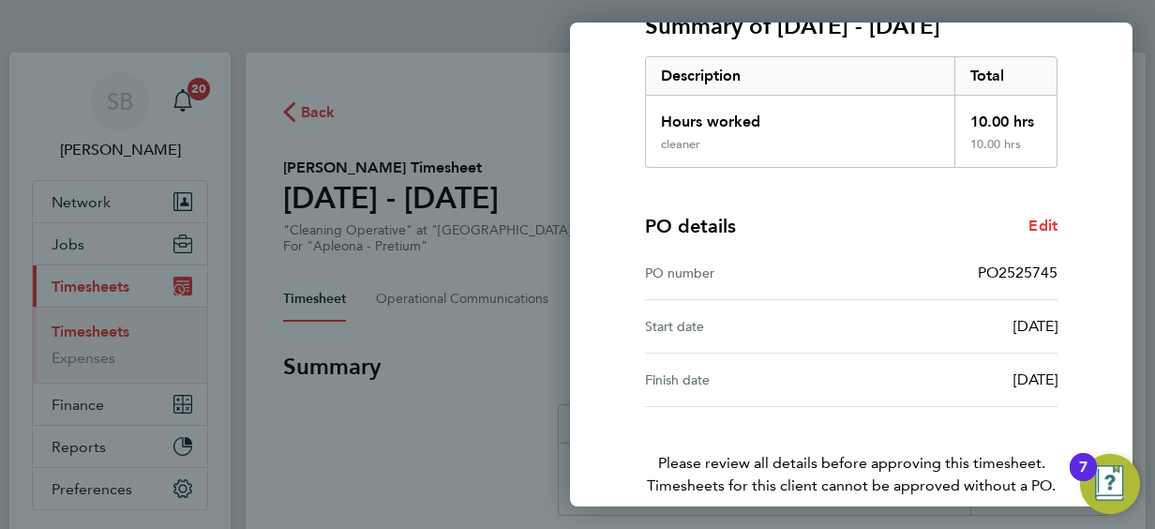
scroll to position [368, 0]
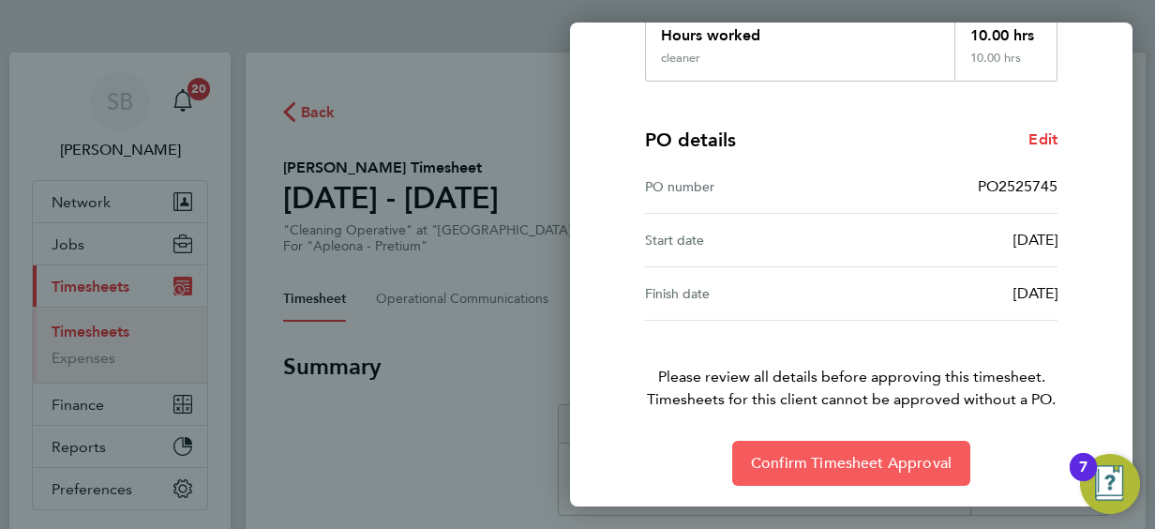
click at [825, 458] on span "Confirm Timesheet Approval" at bounding box center [851, 463] width 201 height 19
